Goal: Submit feedback/report problem

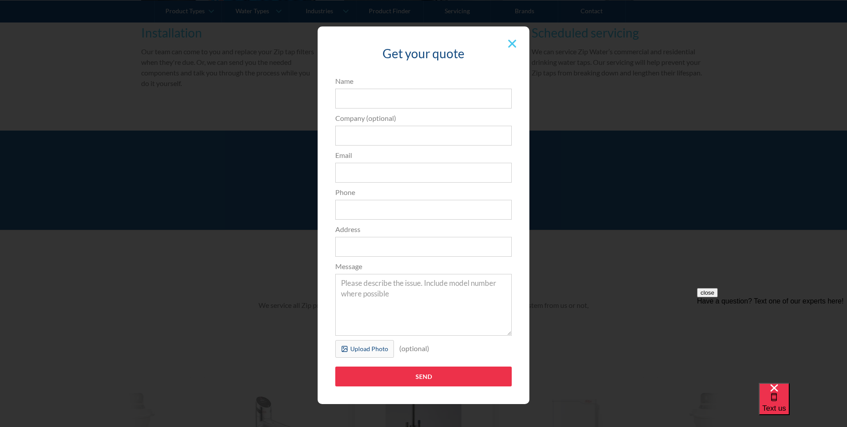
scroll to position [4, 0]
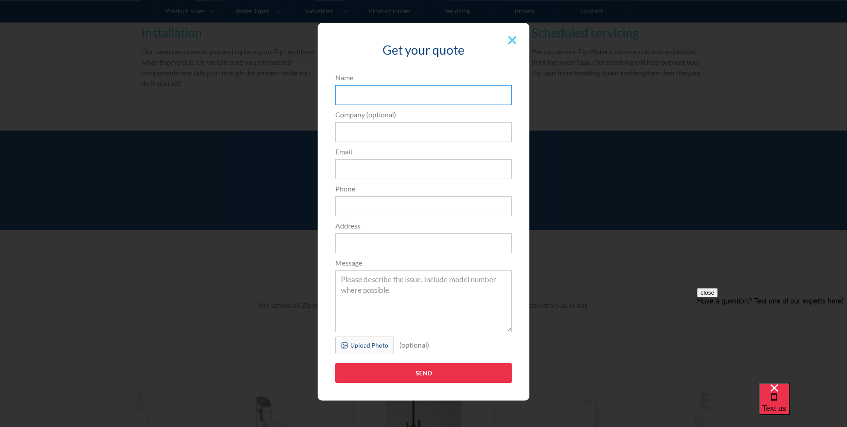
click at [456, 97] on input "Name" at bounding box center [423, 95] width 176 height 20
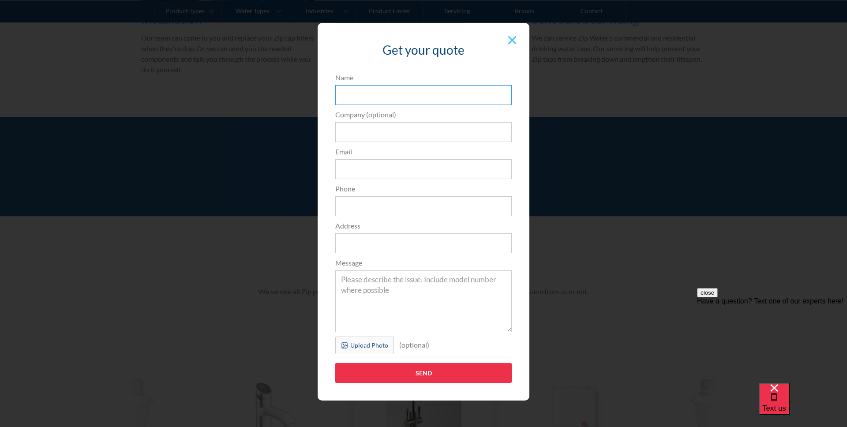
scroll to position [0, 0]
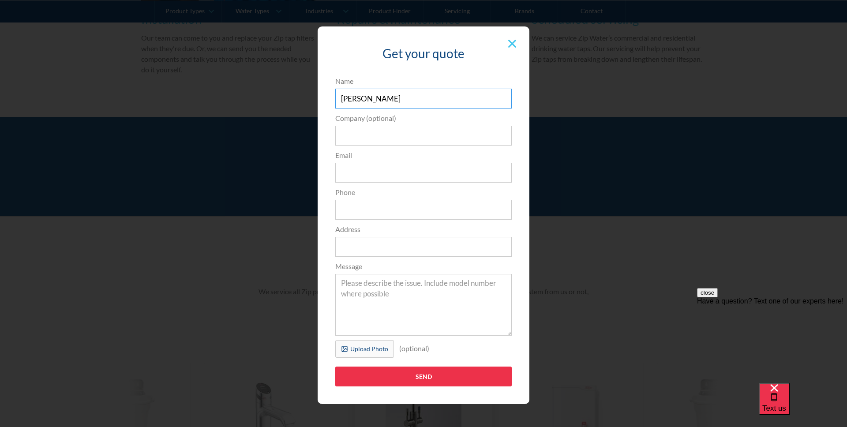
type input "[PERSON_NAME]"
click at [362, 170] on input "Email" at bounding box center [423, 173] width 176 height 20
click at [377, 177] on input "Email" at bounding box center [423, 173] width 176 height 20
paste input "[EMAIL_ADDRESS][DOMAIN_NAME]"
type input "[EMAIL_ADDRESS][DOMAIN_NAME]"
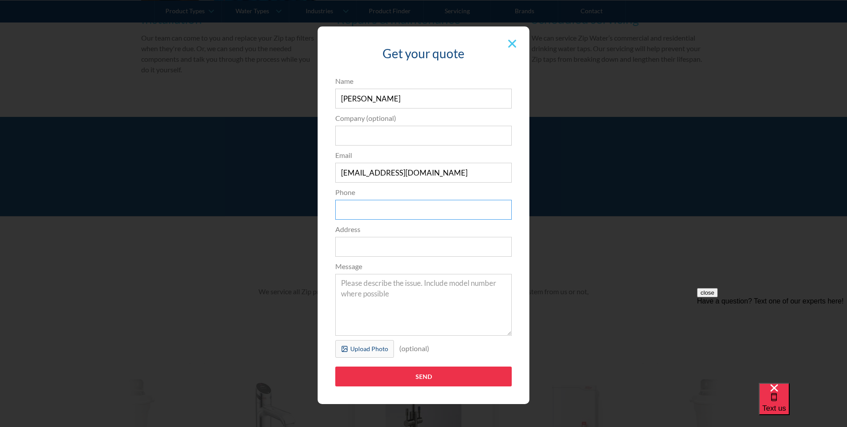
click at [394, 216] on input "Phone" at bounding box center [423, 210] width 176 height 20
type input "0434602776"
click at [411, 245] on input "Address" at bounding box center [423, 247] width 176 height 20
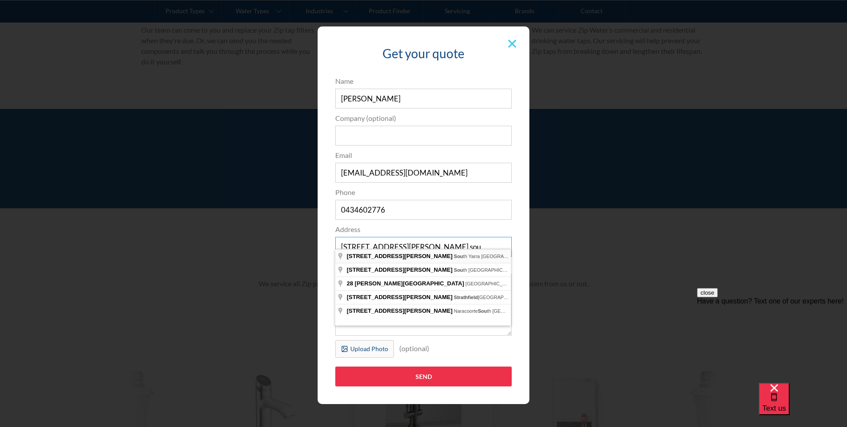
scroll to position [855, 0]
type input "[STREET_ADDRESS][PERSON_NAME]"
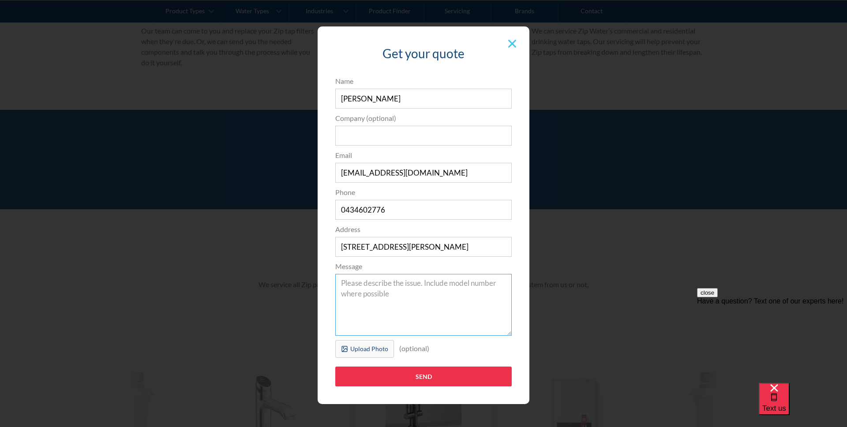
click at [429, 292] on textarea "Message" at bounding box center [423, 305] width 176 height 62
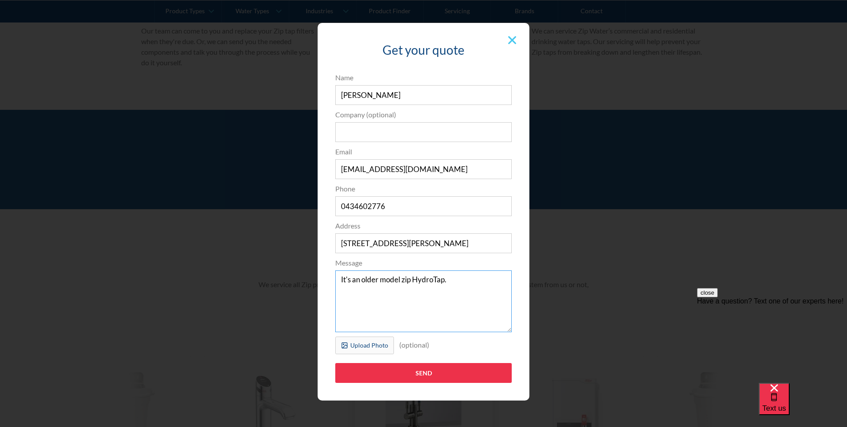
click at [342, 279] on textarea "It's an older model zip HydroTap." at bounding box center [423, 301] width 176 height 62
click at [427, 312] on textarea "It's an older model zip HydroTap." at bounding box center [423, 301] width 176 height 62
click at [461, 301] on textarea "It's an older model zip HydroTap. Thanks, [PERSON_NAME]" at bounding box center [423, 301] width 176 height 62
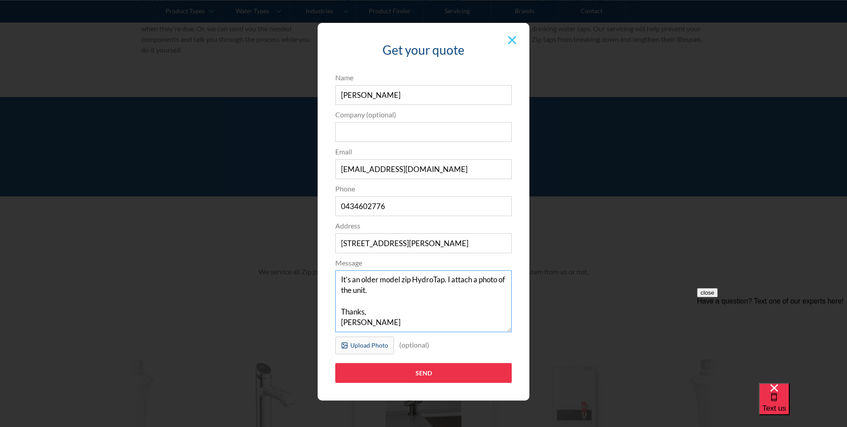
scroll to position [869, 0]
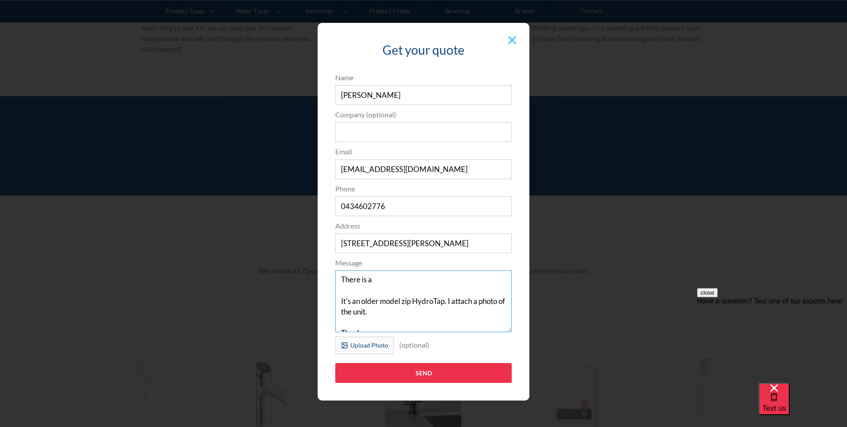
paste textarea "condensation-related leak"
click at [457, 288] on textarea "There is a condensation-related leak into my HydroTap unit whenever I dis It's …" at bounding box center [423, 301] width 176 height 62
drag, startPoint x: 390, startPoint y: 289, endPoint x: 453, endPoint y: 289, distance: 63.5
click at [453, 289] on textarea "There is a condensation-related leak into my HydroTap unit whenever I dis It's …" at bounding box center [423, 301] width 176 height 62
paste textarea "dispensing boiling water"
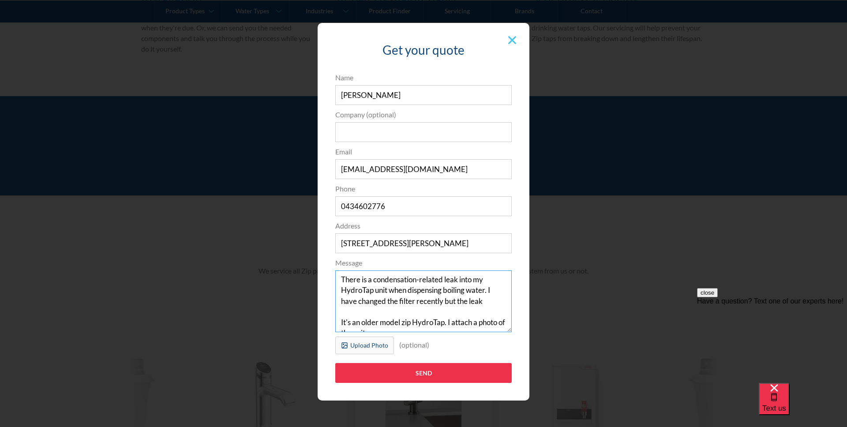
drag, startPoint x: 458, startPoint y: 301, endPoint x: 486, endPoint y: 301, distance: 27.8
click at [486, 301] on textarea "There is a condensation-related leak into my HydroTap unit when dispensing boil…" at bounding box center [423, 301] width 176 height 62
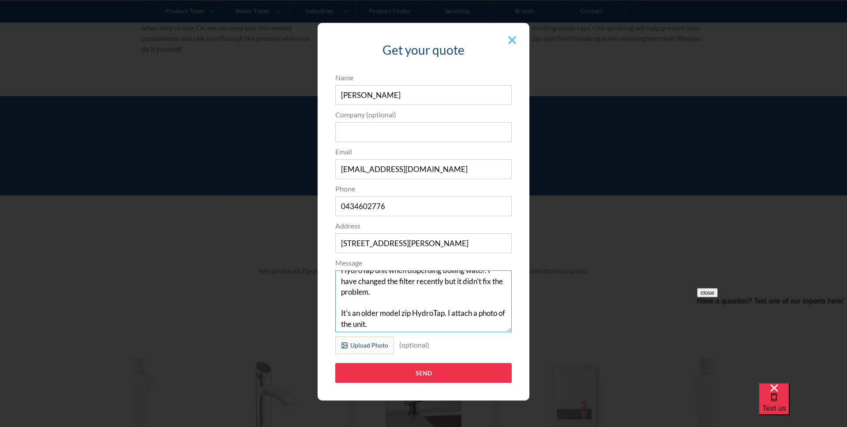
scroll to position [20, 0]
click at [404, 314] on textarea "There is a condensation-related leak into my HydroTap unit when dispensing boil…" at bounding box center [423, 301] width 176 height 62
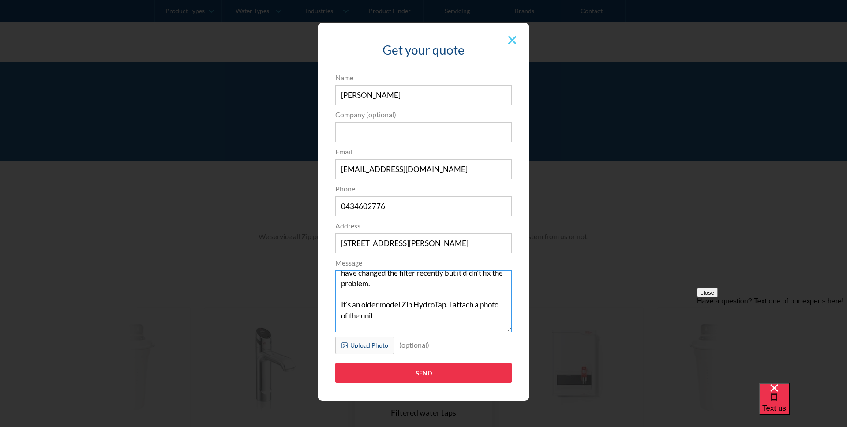
scroll to position [41, 0]
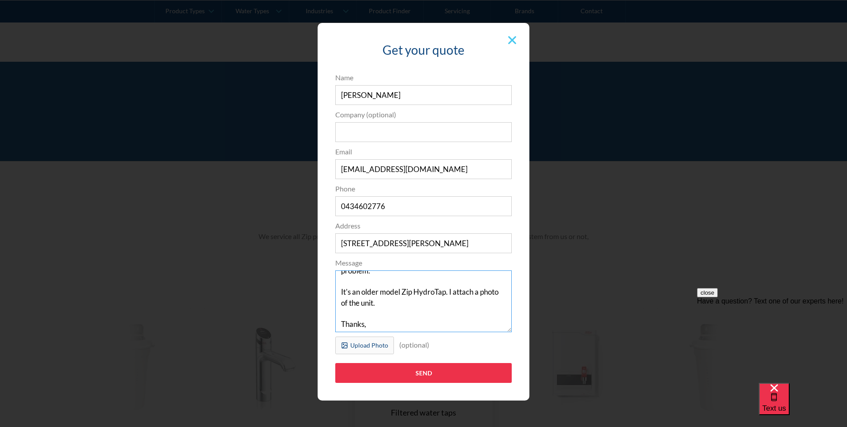
click at [397, 302] on textarea "There is a condensation-related leak into my HydroTap unit when dispensing boil…" at bounding box center [423, 301] width 176 height 62
click at [360, 306] on textarea "There is a condensation-related leak into my HydroTap unit when dispensing boil…" at bounding box center [423, 301] width 176 height 62
click at [496, 285] on textarea "There is a condensation-related leak into my HydroTap unit when dispensing boil…" at bounding box center [423, 301] width 176 height 62
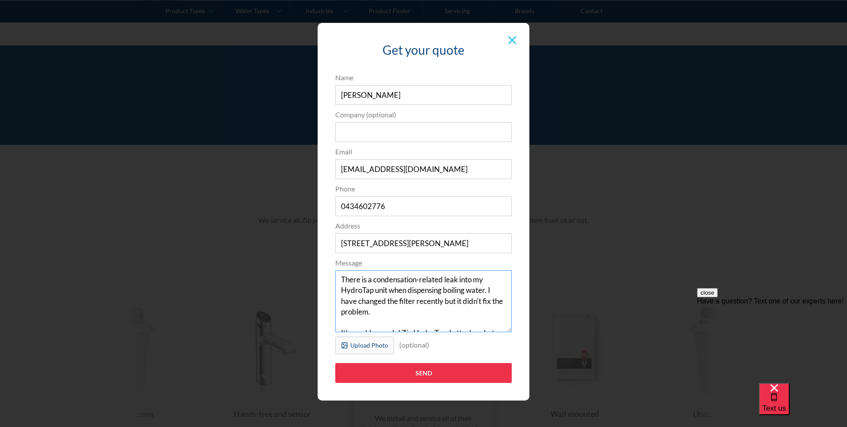
scroll to position [922, 0]
type textarea "There is a condensation-related leak into my HydroTap unit when dispensing boil…"
click at [370, 347] on div "Upload Photo" at bounding box center [369, 344] width 38 height 9
type input "Send"
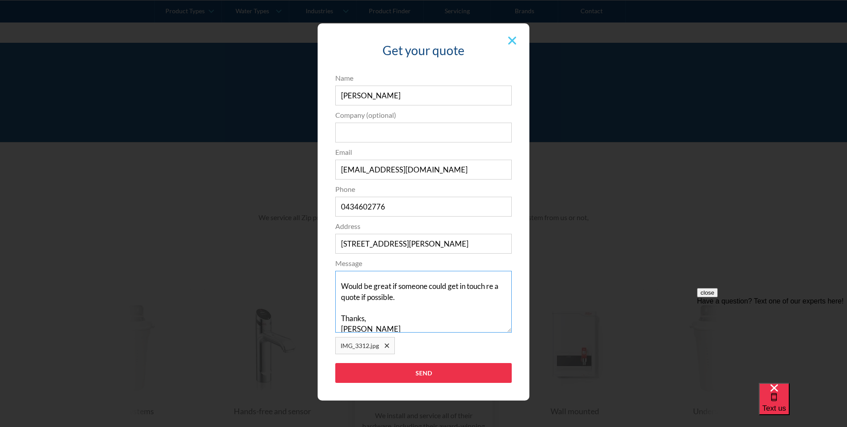
scroll to position [86, 0]
drag, startPoint x: 341, startPoint y: 280, endPoint x: 409, endPoint y: 335, distance: 87.5
click at [409, 335] on form "3edfad95ad8c3dfade3524ea47e0e3f2a74a58f3e0bd211ff5584a90323ec471d39657e024ac02a…" at bounding box center [423, 232] width 185 height 319
click at [437, 314] on textarea "There is a condensation-related leak into my HydroTap unit when dispensing boil…" at bounding box center [423, 302] width 176 height 62
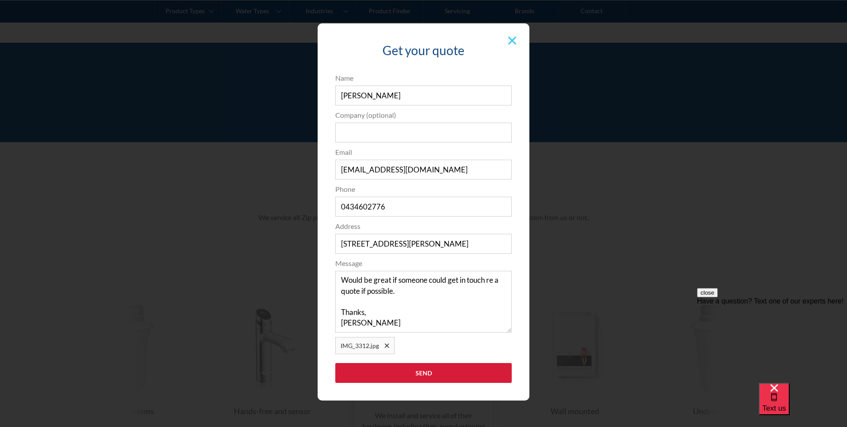
click at [449, 374] on input "Send" at bounding box center [423, 373] width 176 height 20
